Goal: Information Seeking & Learning: Learn about a topic

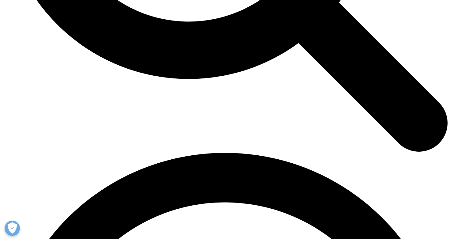
scroll to position [748, 0]
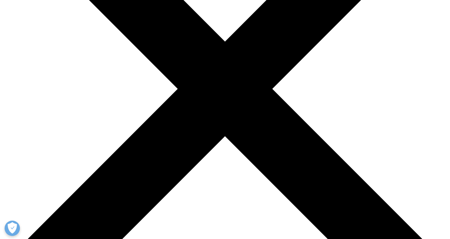
scroll to position [142, 0]
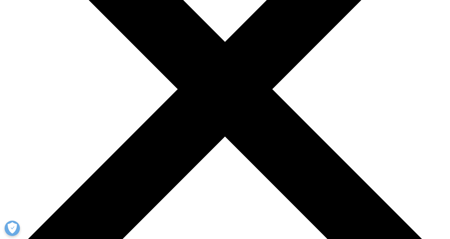
drag, startPoint x: 62, startPoint y: 85, endPoint x: 113, endPoint y: 108, distance: 55.5
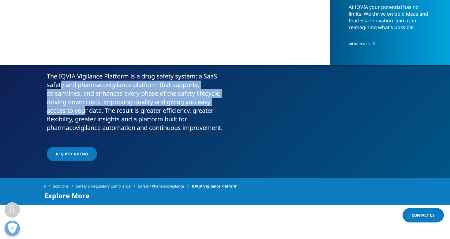
click at [113, 108] on p "The IQVIA Vigilance Platform is a drug safety system: a SaaS safety and pharmac…" at bounding box center [135, 104] width 176 height 64
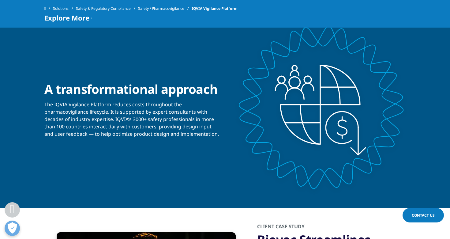
scroll to position [638, 0]
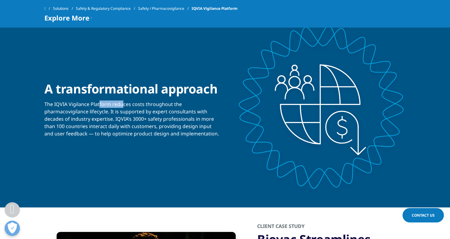
drag, startPoint x: 100, startPoint y: 112, endPoint x: 122, endPoint y: 113, distance: 23.0
click at [122, 113] on div "The IQVIA Vigilance Platform reduces costs throughout the pharmacovigilance lif…" at bounding box center [132, 116] width 176 height 41
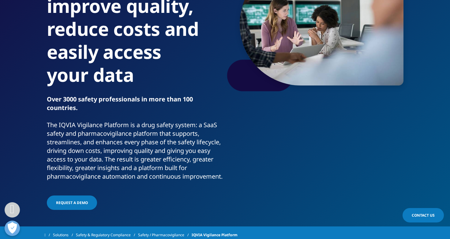
scroll to position [0, 0]
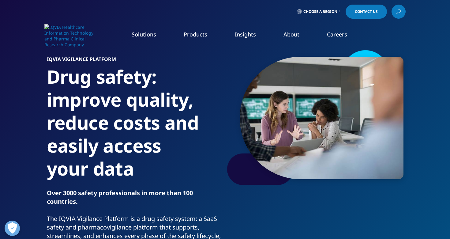
click at [374, 137] on link "Regulatory Compliance" at bounding box center [399, 136] width 95 height 7
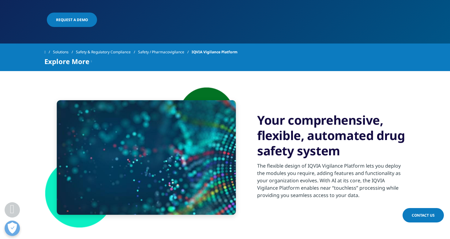
scroll to position [284, 0]
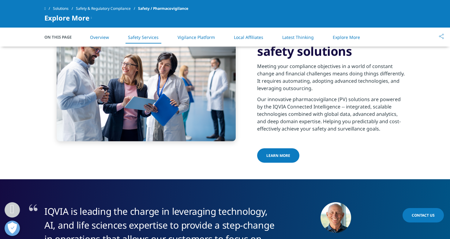
scroll to position [480, 0]
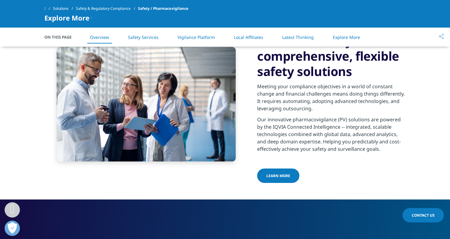
click at [153, 36] on link "Safety Services" at bounding box center [143, 37] width 31 height 6
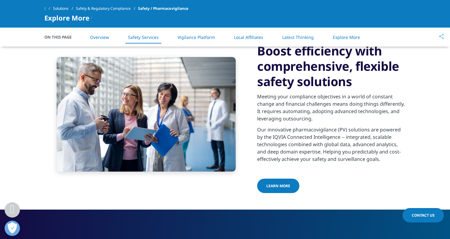
scroll to position [469, 0]
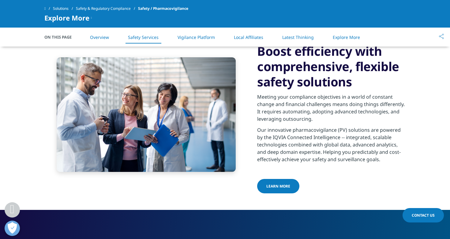
click at [153, 36] on link "Safety Services" at bounding box center [143, 37] width 31 height 6
click at [182, 40] on link "Vigilance Platform" at bounding box center [196, 37] width 37 height 6
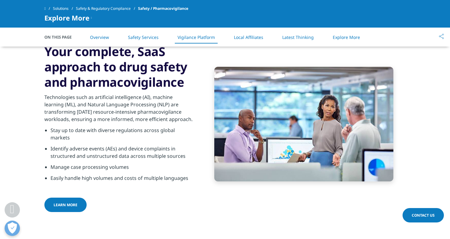
click at [289, 40] on link "Latest Thinking" at bounding box center [298, 37] width 32 height 6
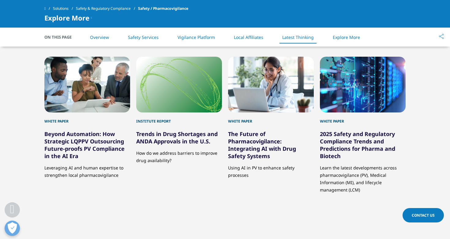
scroll to position [1208, 0]
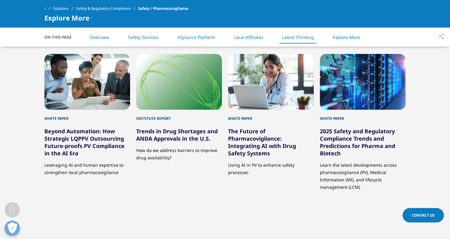
click at [339, 42] on li "Explore More" at bounding box center [347, 37] width 40 height 18
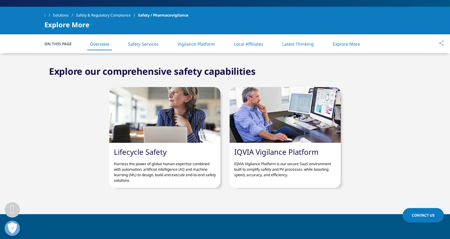
scroll to position [217, 0]
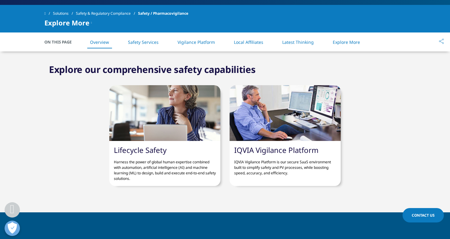
click at [133, 150] on link "Lifecycle Safety" at bounding box center [140, 150] width 53 height 10
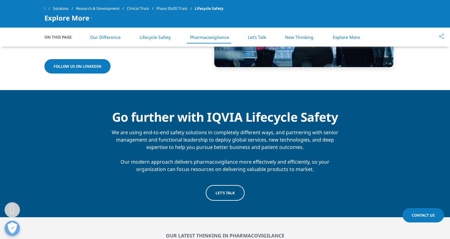
scroll to position [811, 0]
